Goal: Information Seeking & Learning: Learn about a topic

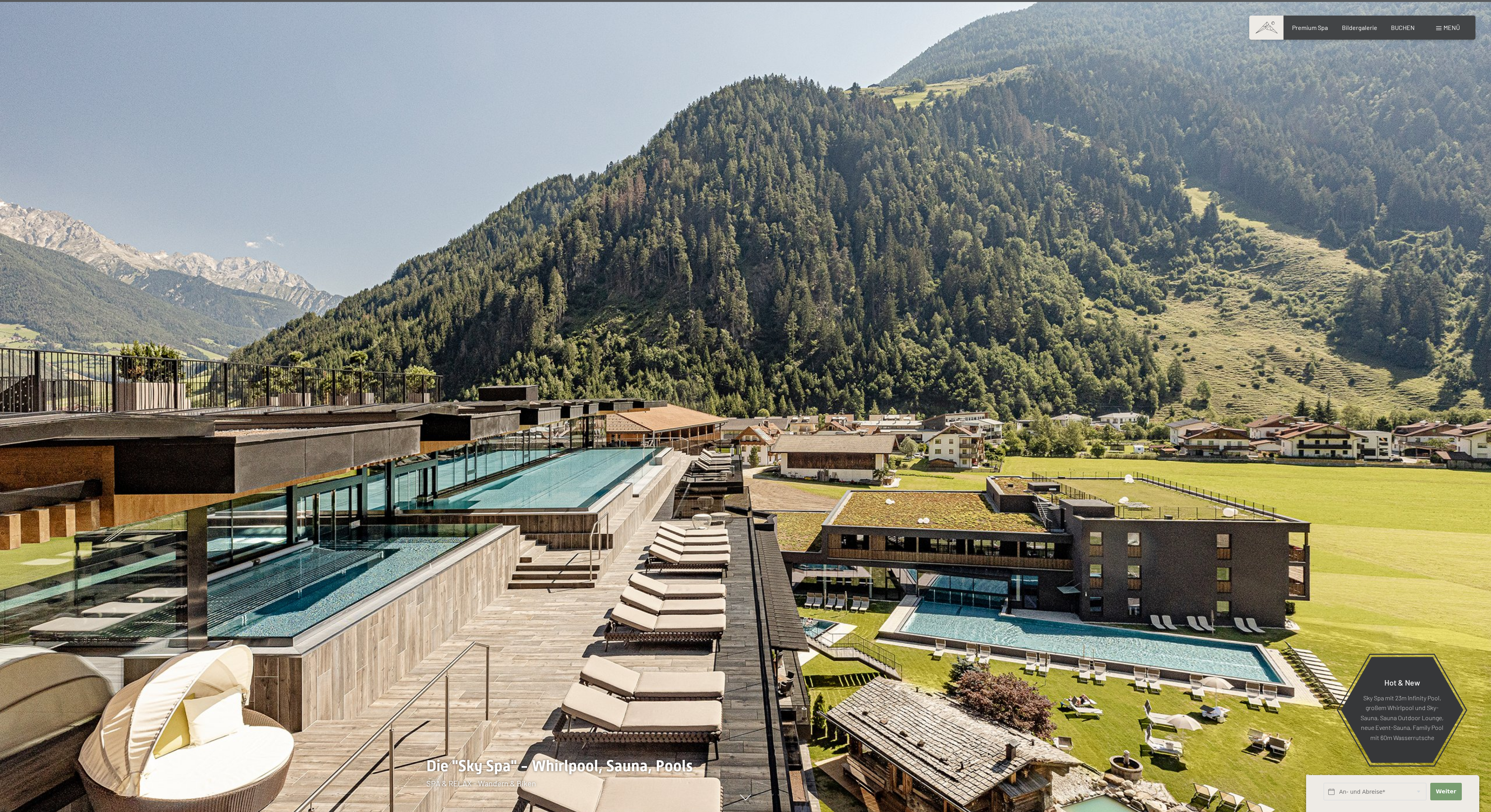
scroll to position [5884, 0]
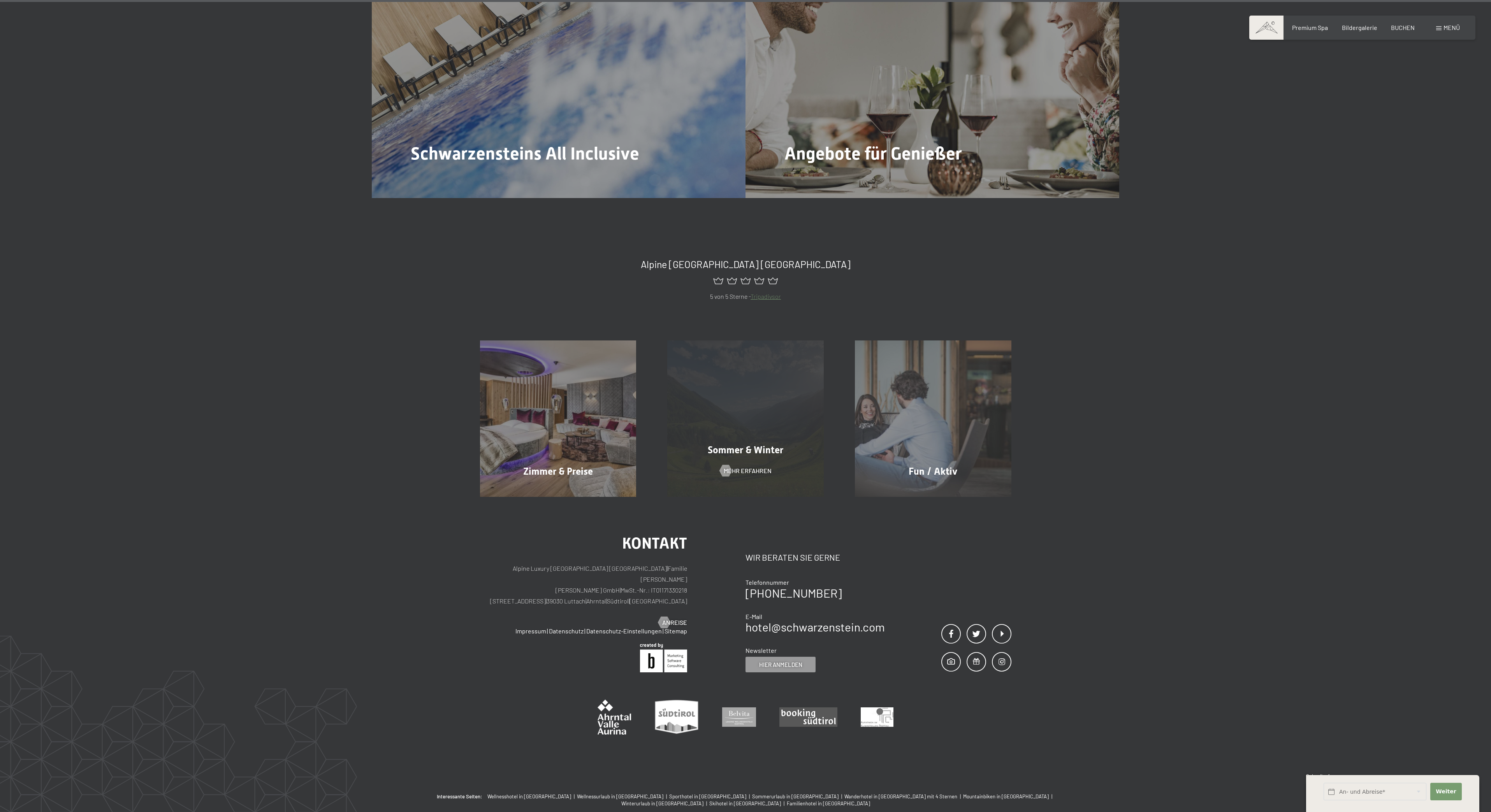
click at [693, 389] on div "Sommer & Winter Mehr erfahren" at bounding box center [745, 419] width 187 height 157
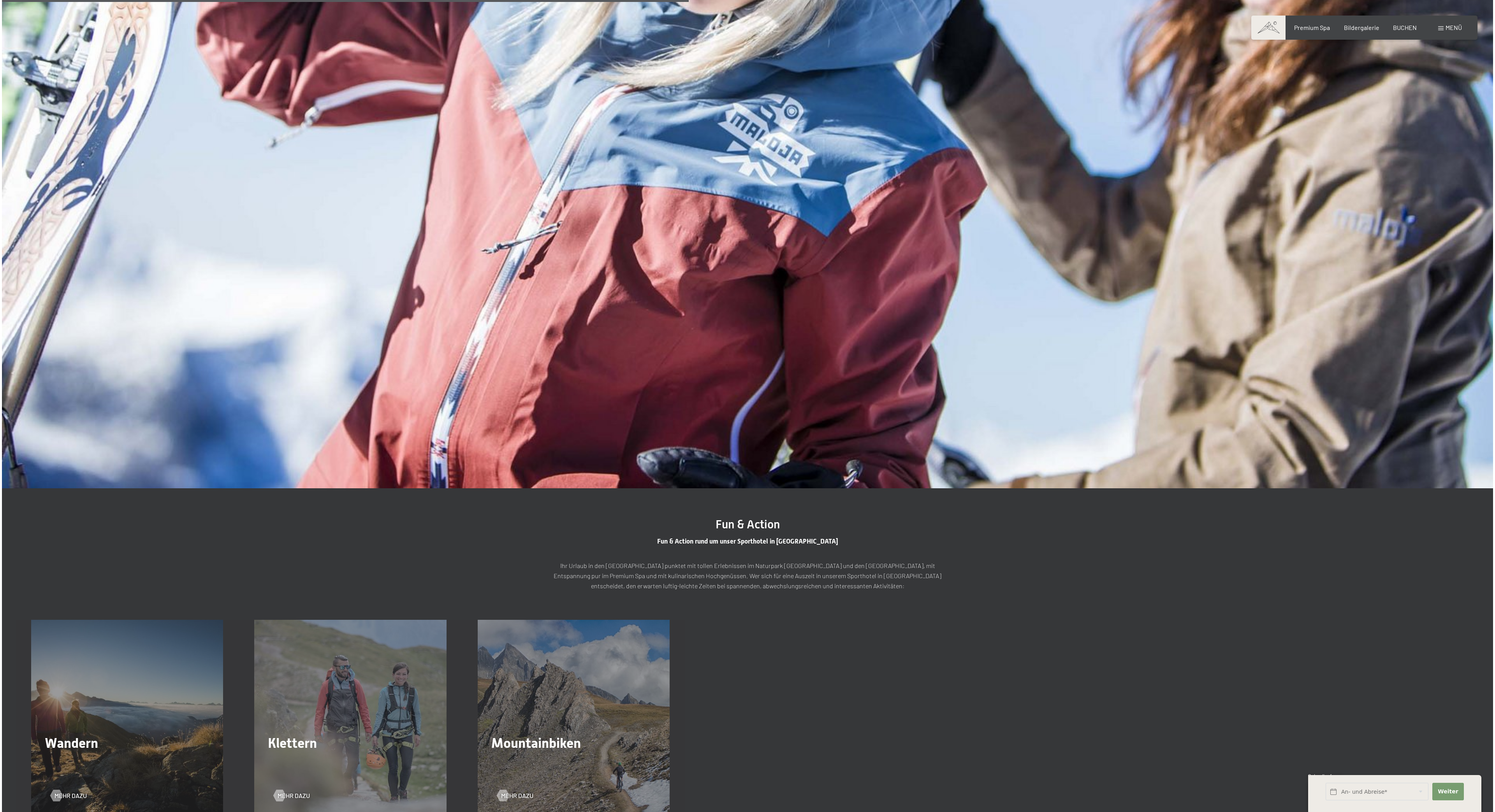
scroll to position [1711, 0]
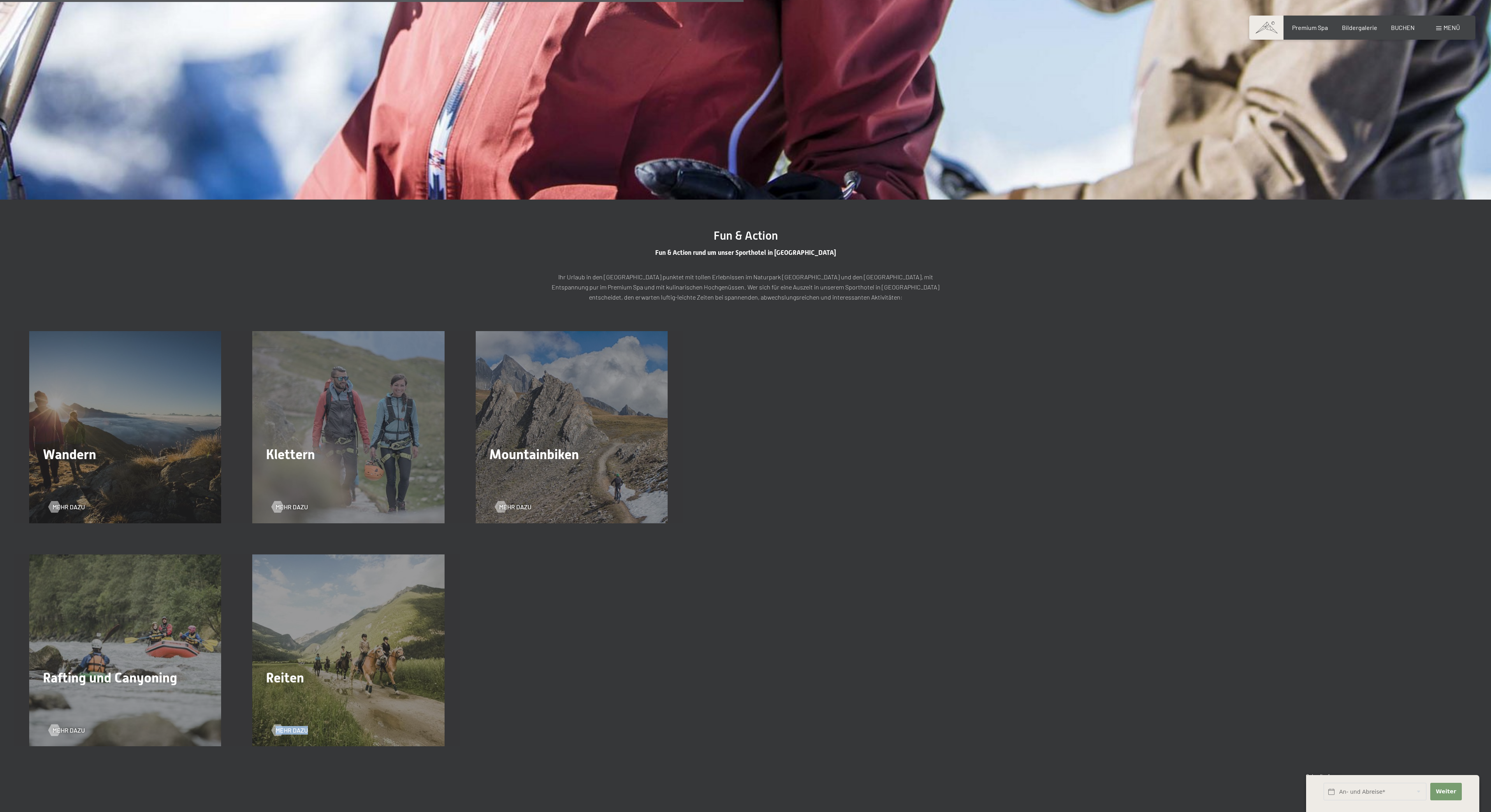
click at [381, 698] on div "Reiten Mehr dazu" at bounding box center [348, 650] width 223 height 192
click at [286, 726] on span "Mehr dazu" at bounding box center [299, 730] width 32 height 8
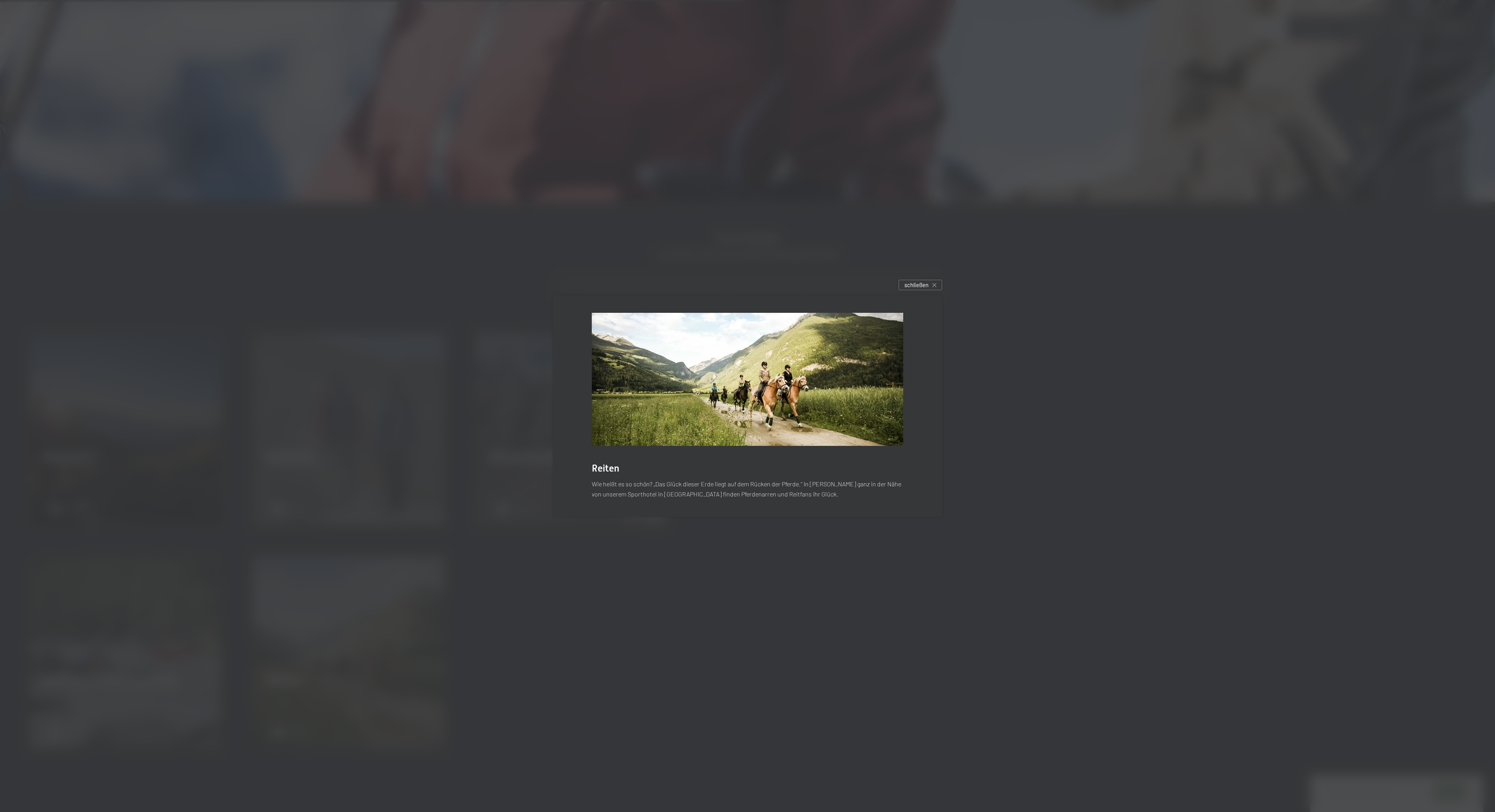
drag, startPoint x: 663, startPoint y: 419, endPoint x: 695, endPoint y: 420, distance: 32.0
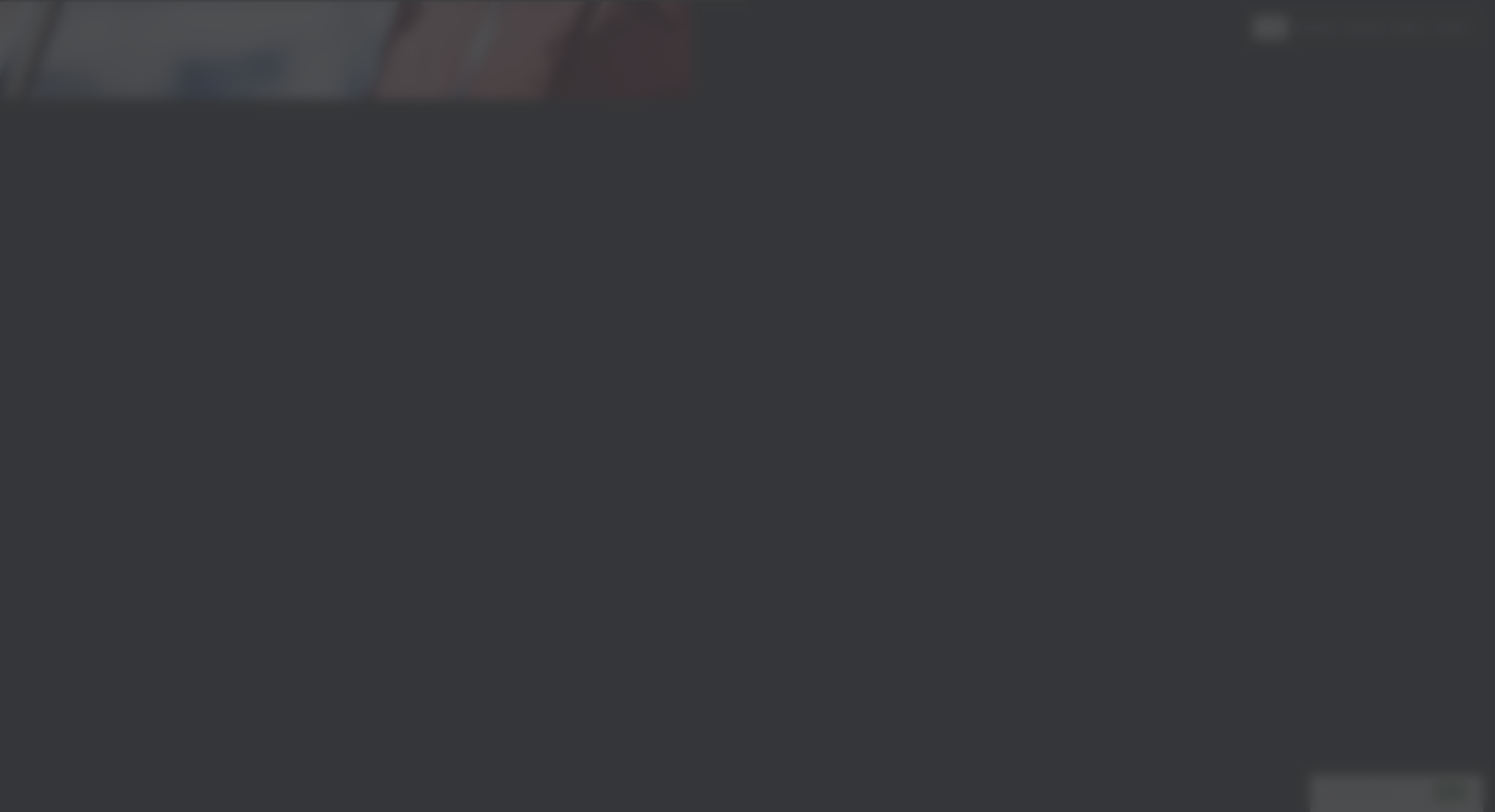
drag, startPoint x: 703, startPoint y: 378, endPoint x: 721, endPoint y: 357, distance: 27.7
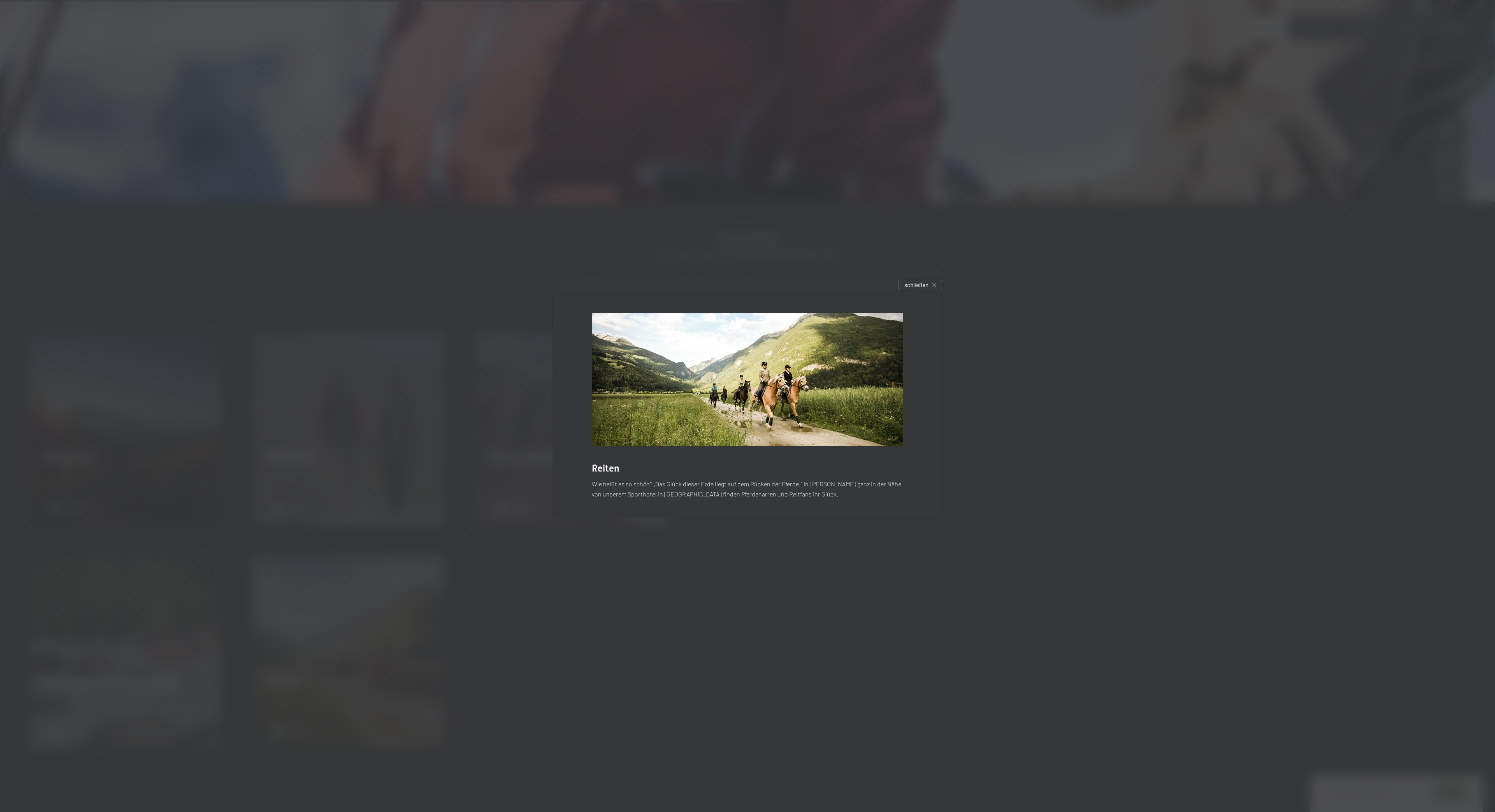
drag, startPoint x: 737, startPoint y: 352, endPoint x: 640, endPoint y: 406, distance: 111.0
drag, startPoint x: 529, startPoint y: 403, endPoint x: 514, endPoint y: 392, distance: 18.6
drag, startPoint x: 648, startPoint y: 403, endPoint x: 666, endPoint y: 396, distance: 19.3
drag, startPoint x: 696, startPoint y: 397, endPoint x: 713, endPoint y: 413, distance: 23.3
drag, startPoint x: 748, startPoint y: 416, endPoint x: 751, endPoint y: 418, distance: 3.6
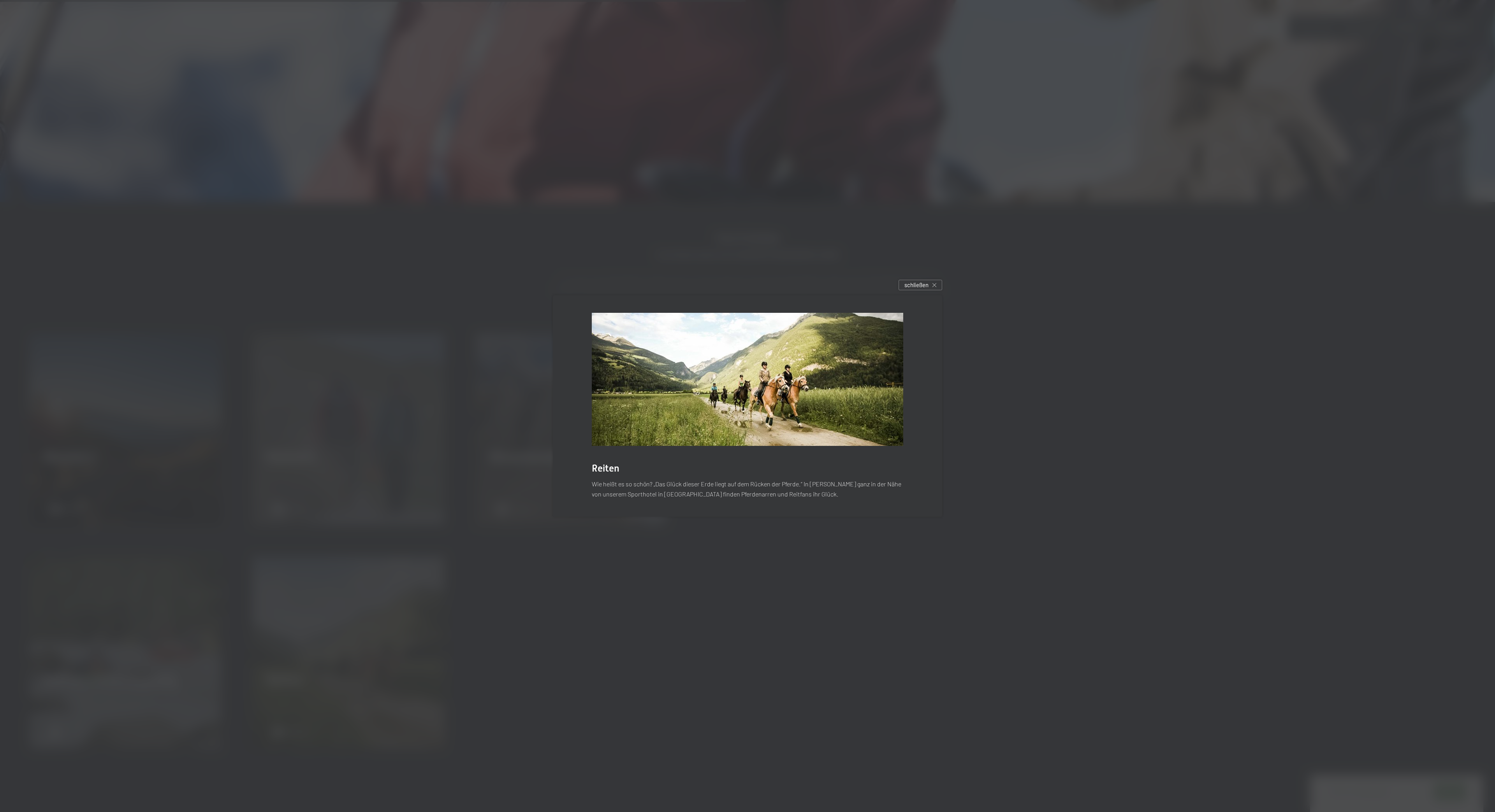
drag, startPoint x: 759, startPoint y: 423, endPoint x: 773, endPoint y: 429, distance: 15.2
drag, startPoint x: 770, startPoint y: 427, endPoint x: 774, endPoint y: 420, distance: 8.1
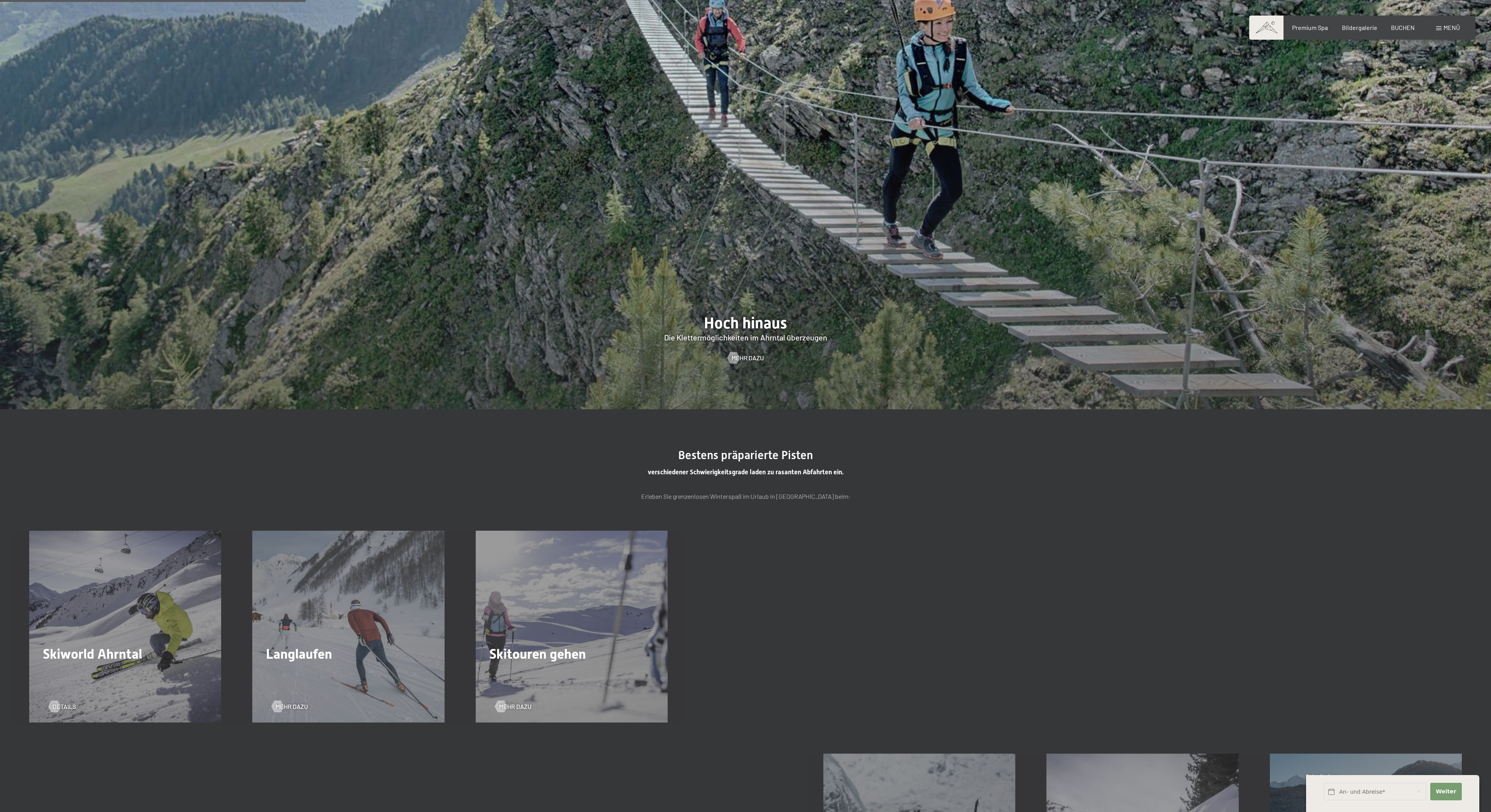
scroll to position [710, 0]
